Goal: Task Accomplishment & Management: Use online tool/utility

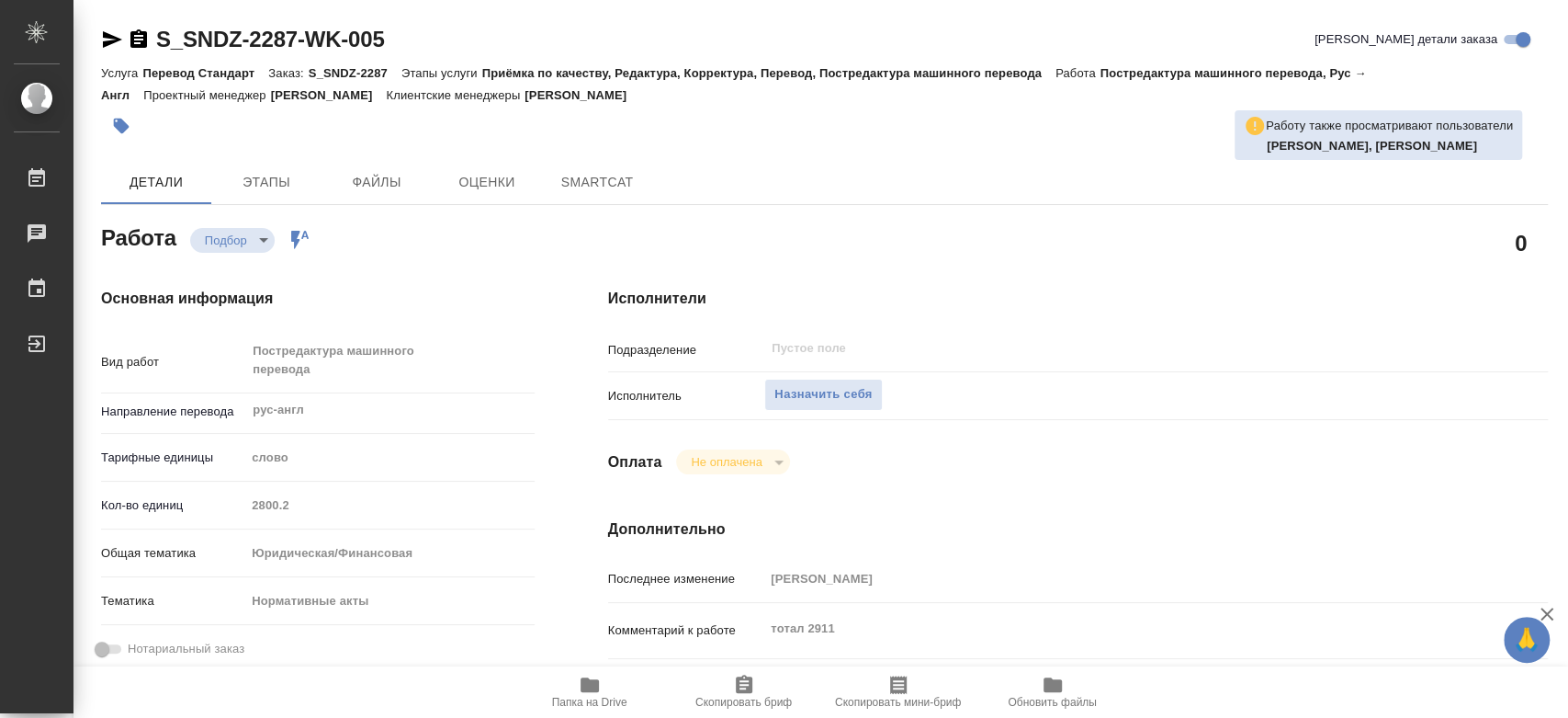
type textarea "x"
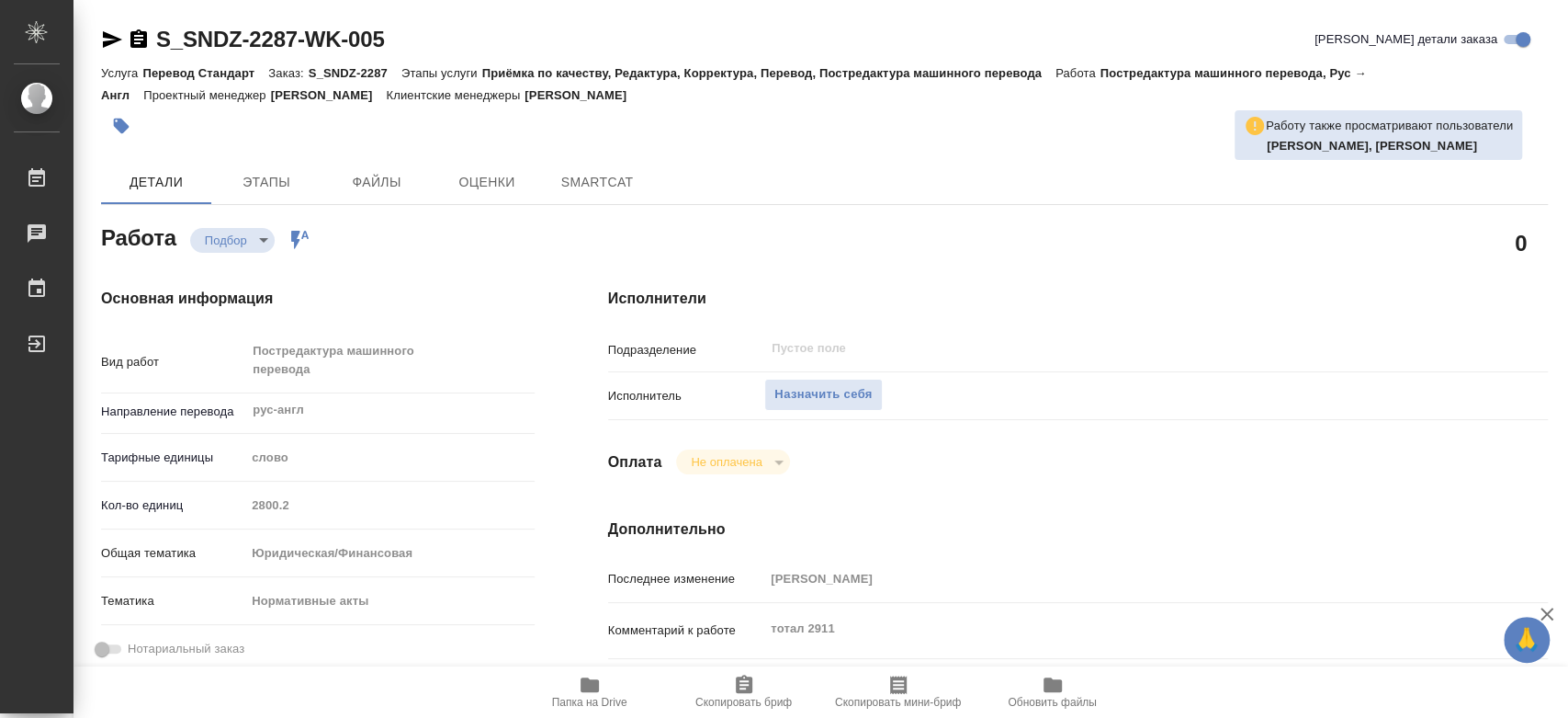
type textarea "x"
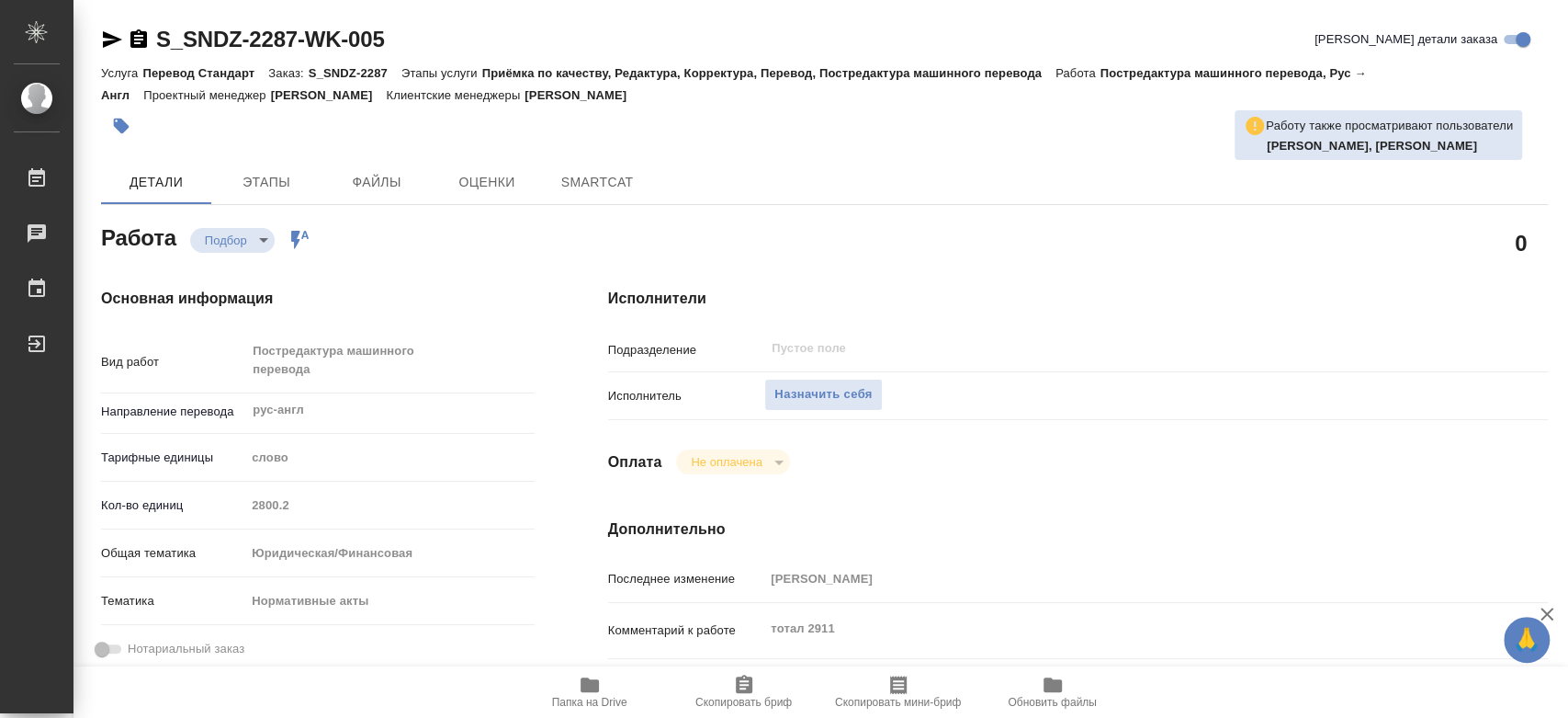
scroll to position [306, 0]
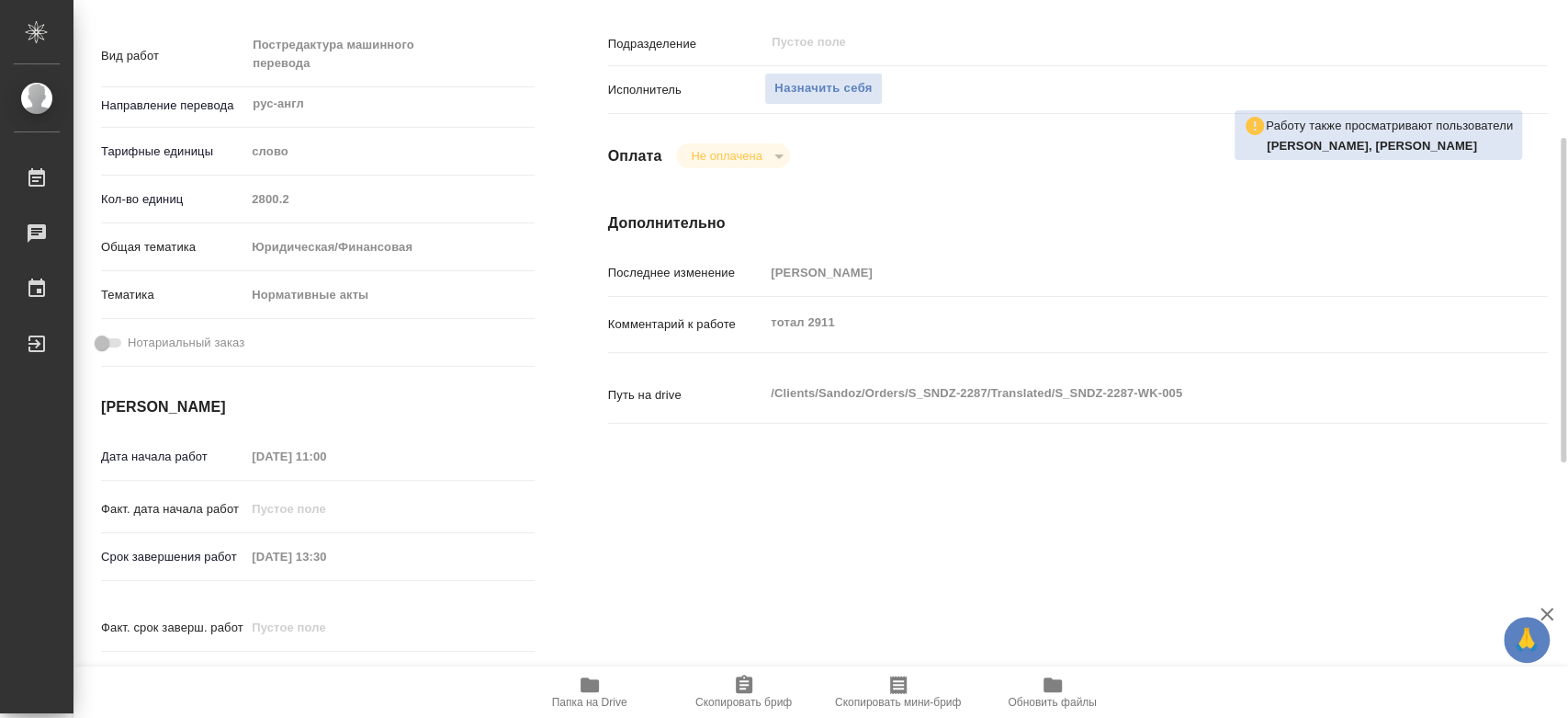
type textarea "x"
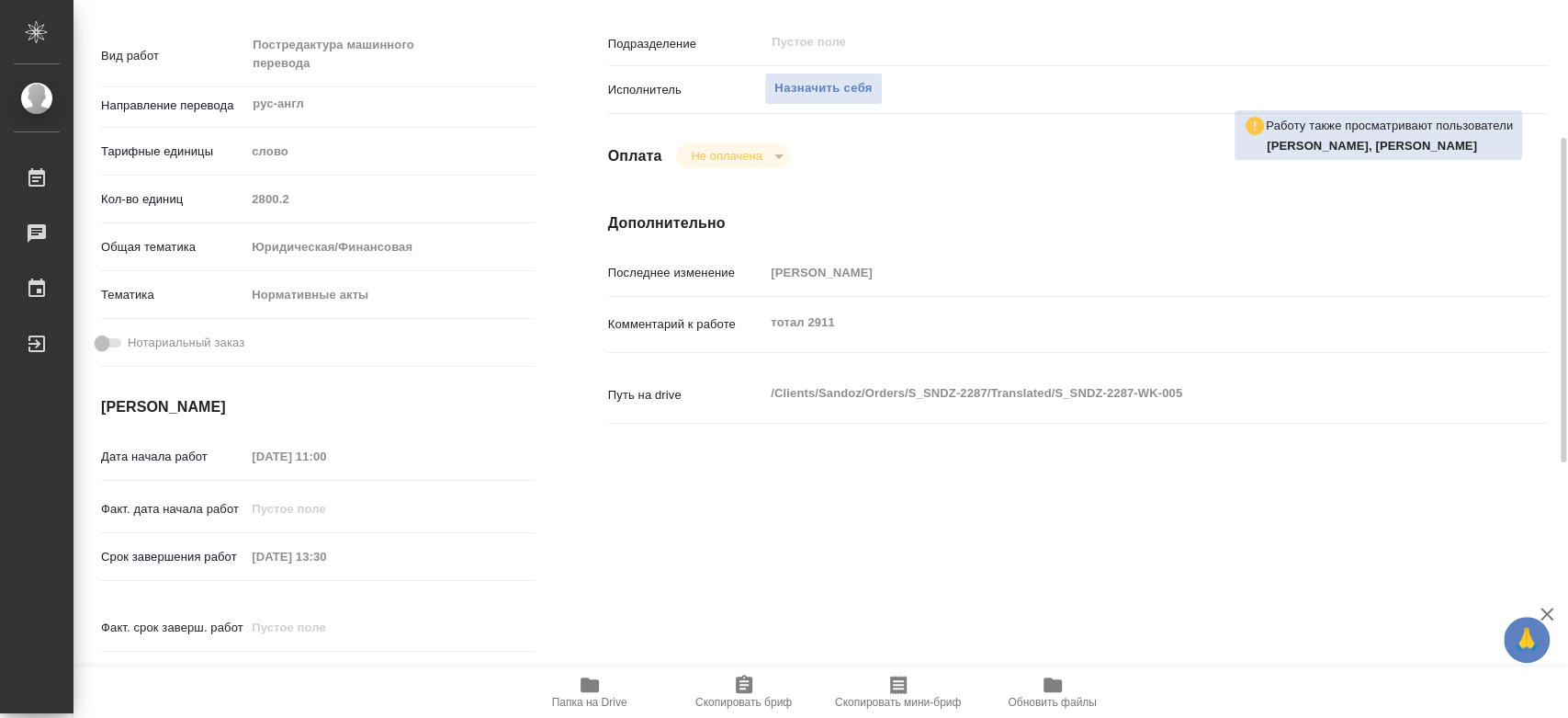
click at [606, 684] on span "Папка на Drive" at bounding box center [590, 691] width 132 height 35
type textarea "x"
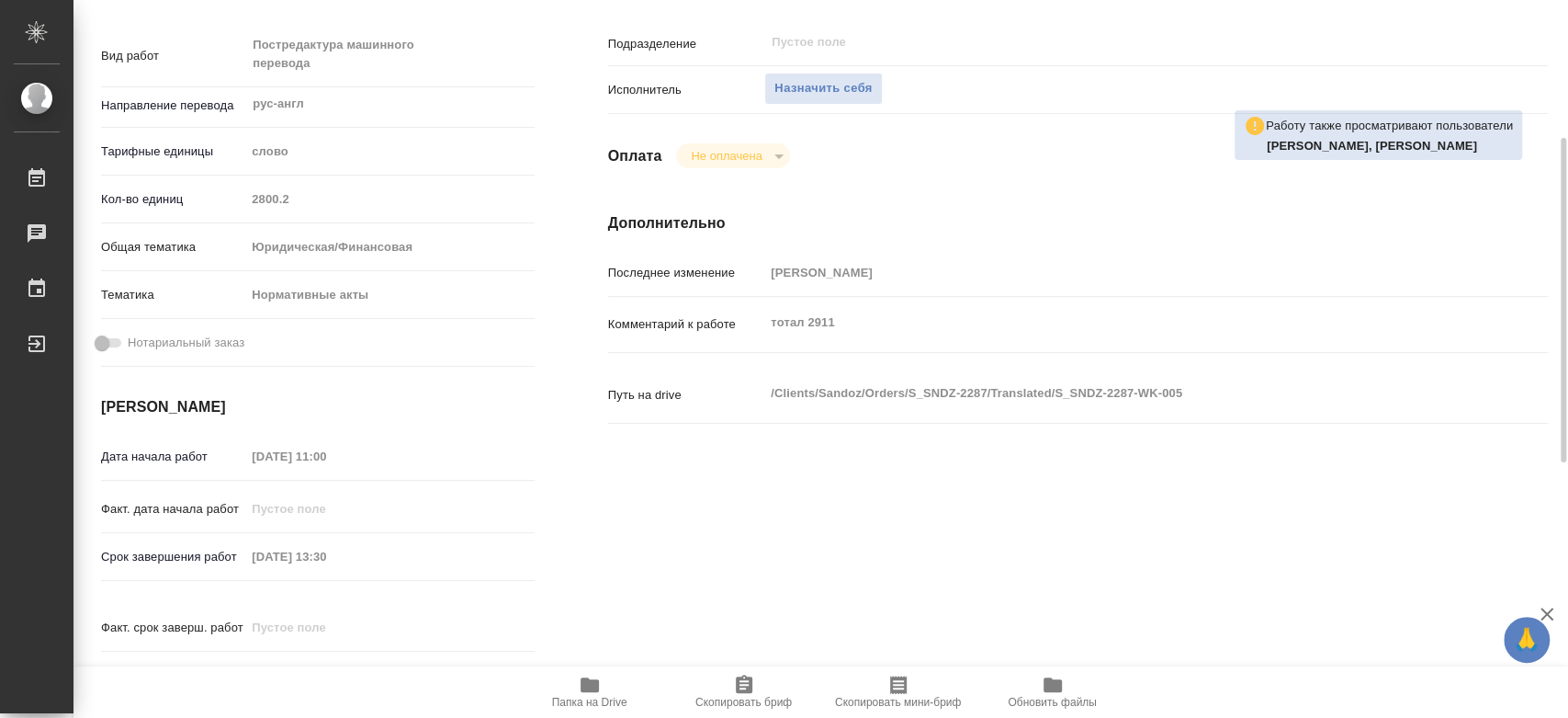
type textarea "x"
click at [606, 684] on span "Папка на Drive" at bounding box center [590, 691] width 132 height 35
type textarea "x"
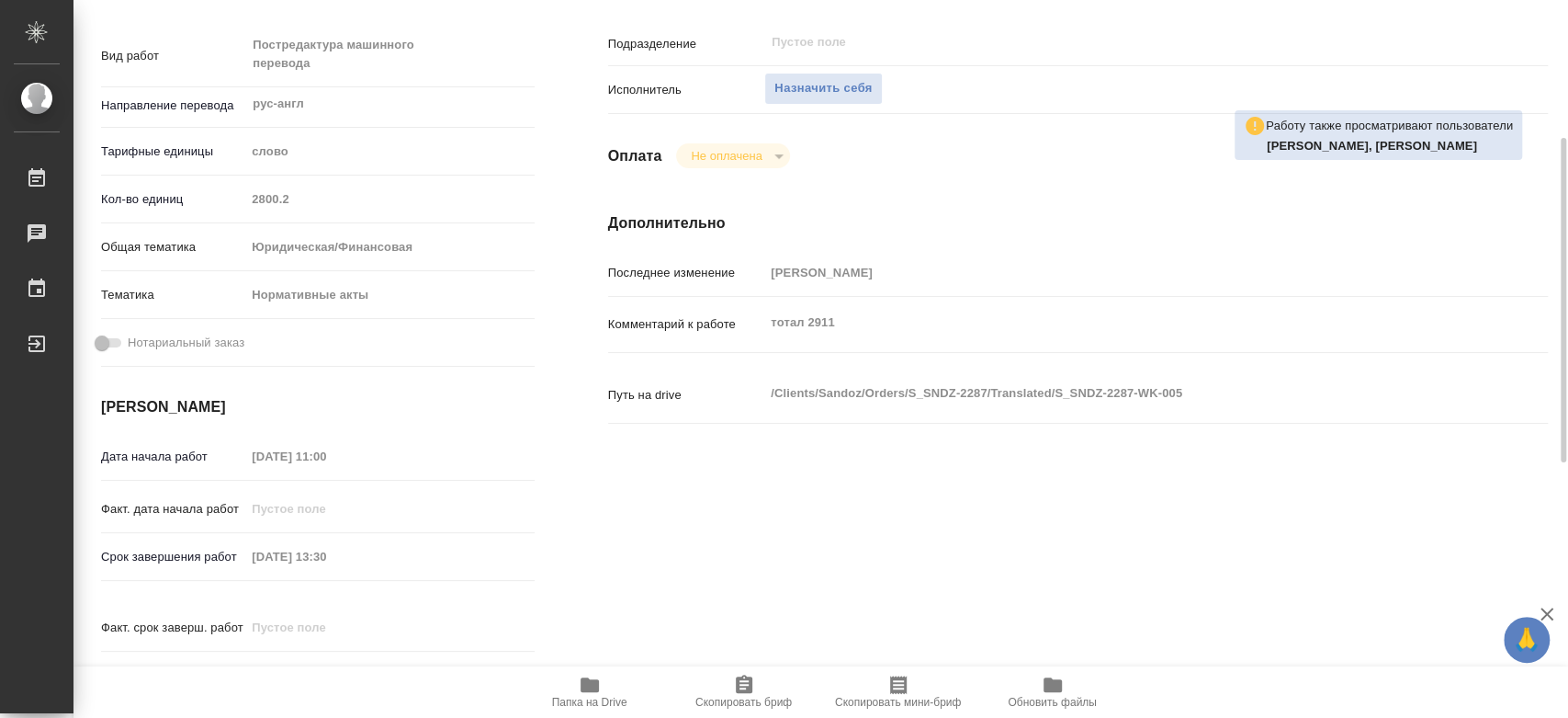
type textarea "x"
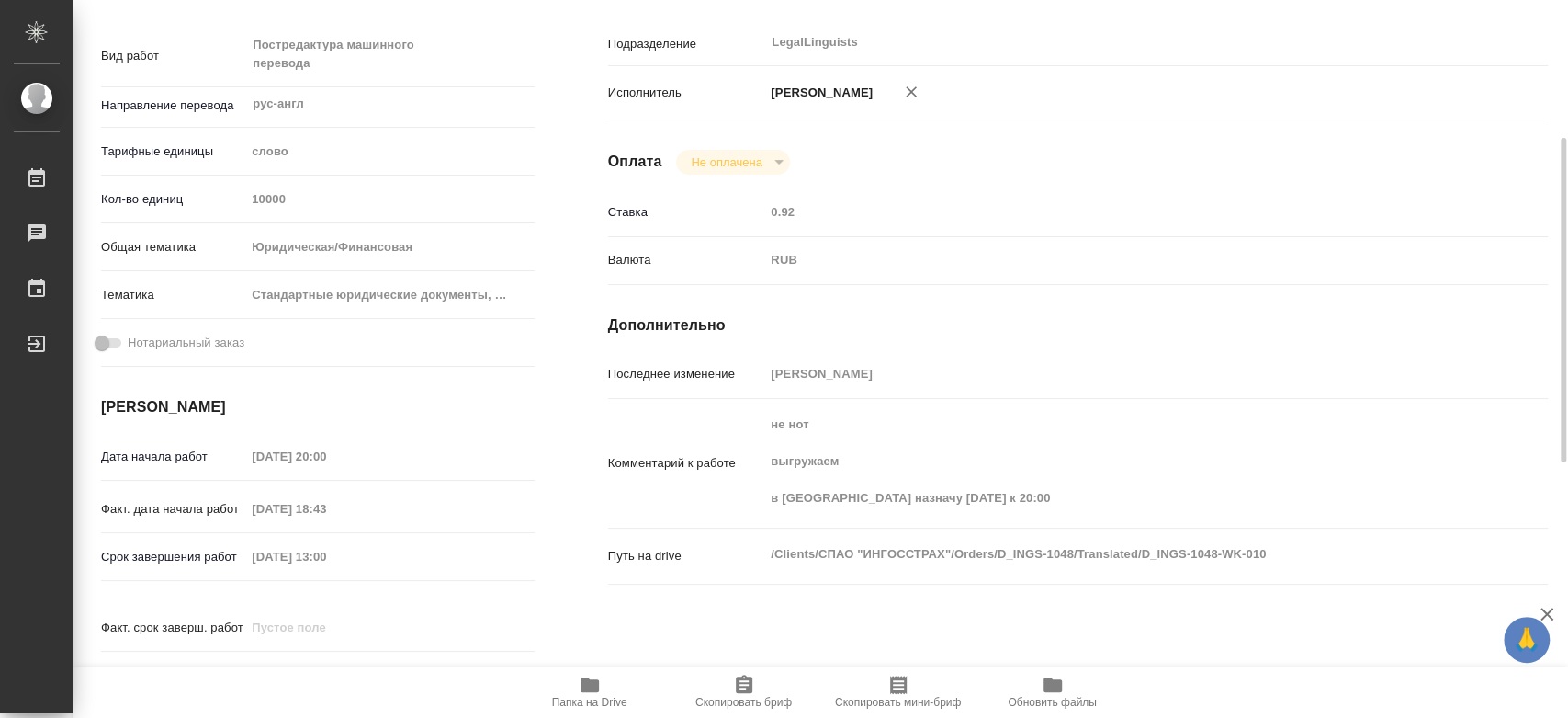
scroll to position [408, 0]
